Goal: Task Accomplishment & Management: Complete application form

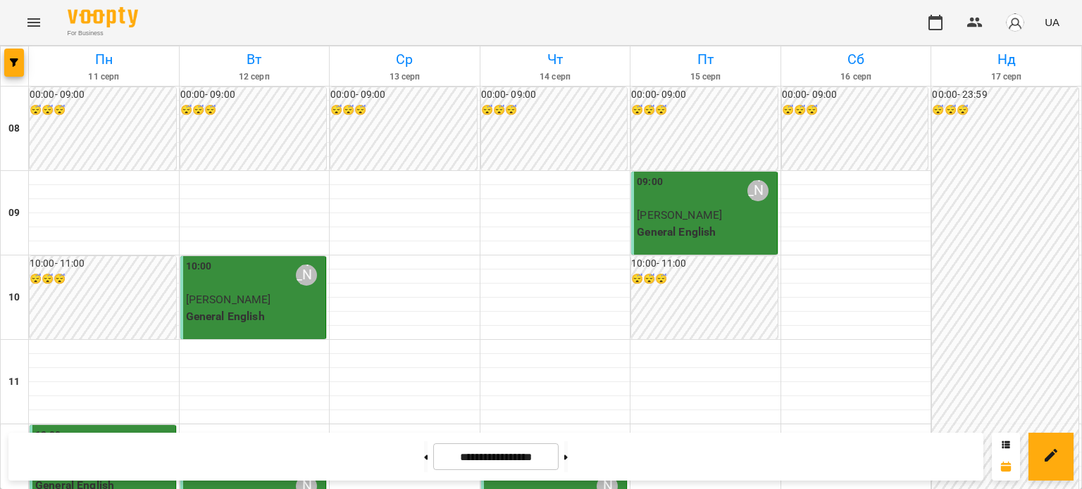
scroll to position [296, 0]
click at [424, 451] on button at bounding box center [426, 457] width 4 height 31
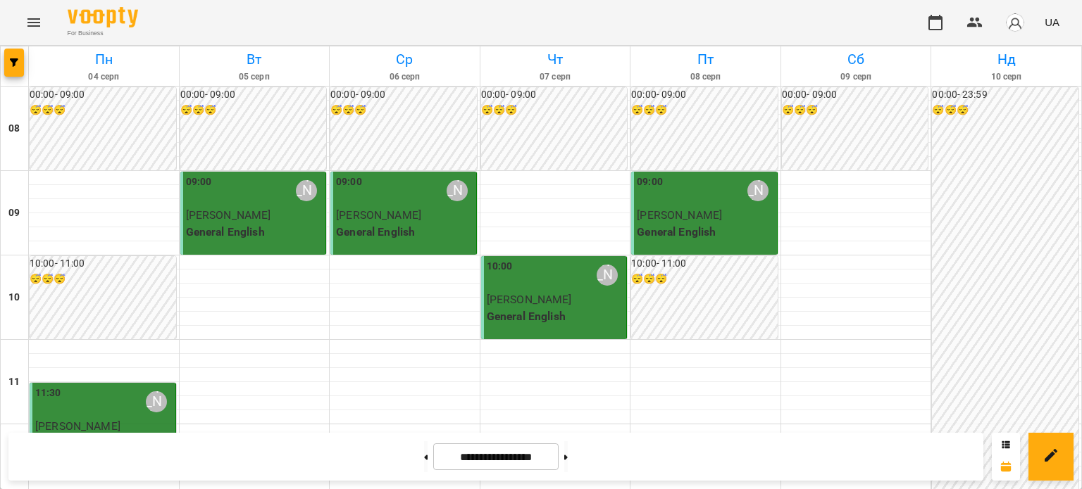
scroll to position [456, 0]
click at [423, 454] on div at bounding box center [425, 457] width 15 height 31
click at [425, 458] on icon at bounding box center [427, 457] width 4 height 5
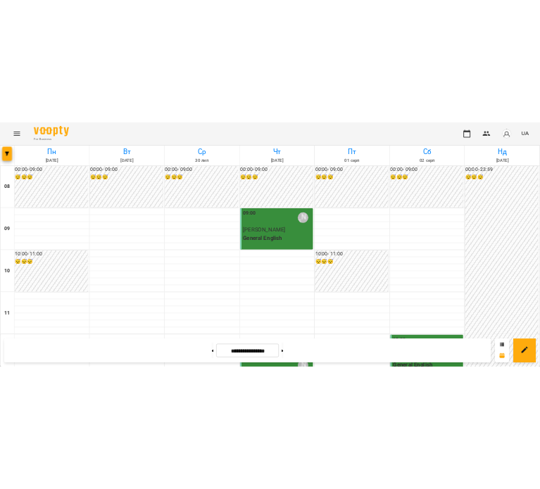
scroll to position [0, 0]
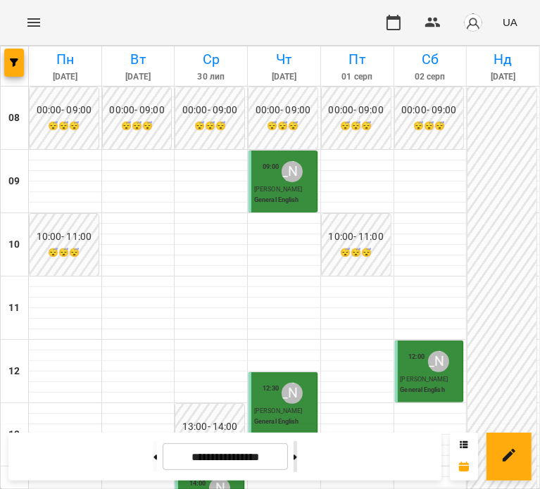
click at [297, 454] on button at bounding box center [296, 457] width 4 height 31
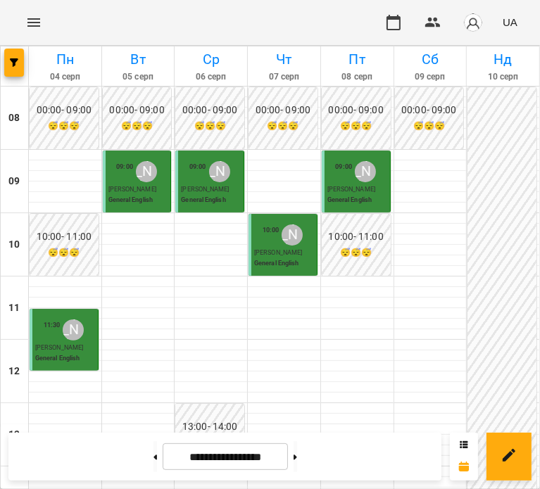
scroll to position [275, 0]
click at [297, 458] on button at bounding box center [296, 457] width 4 height 31
type input "**********"
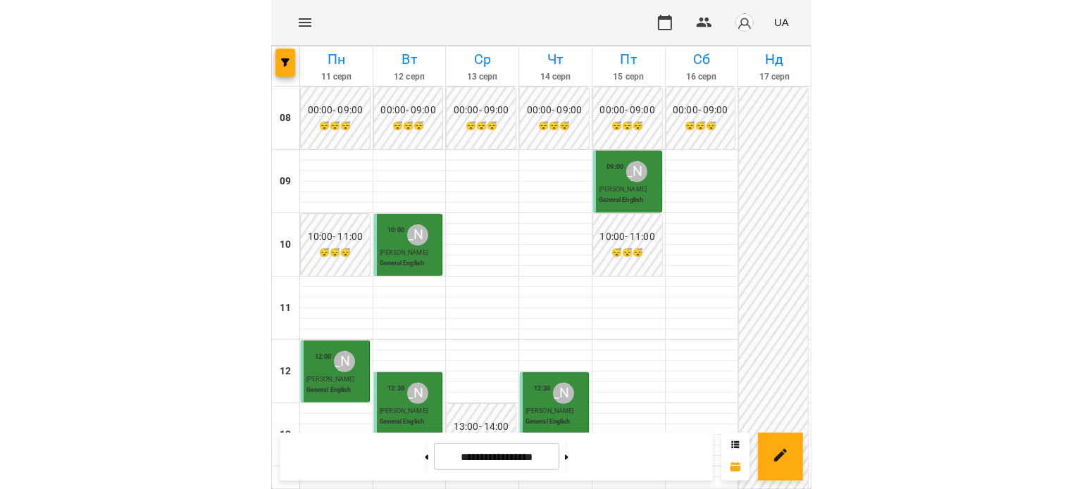
scroll to position [0, 0]
